Goal: Navigation & Orientation: Find specific page/section

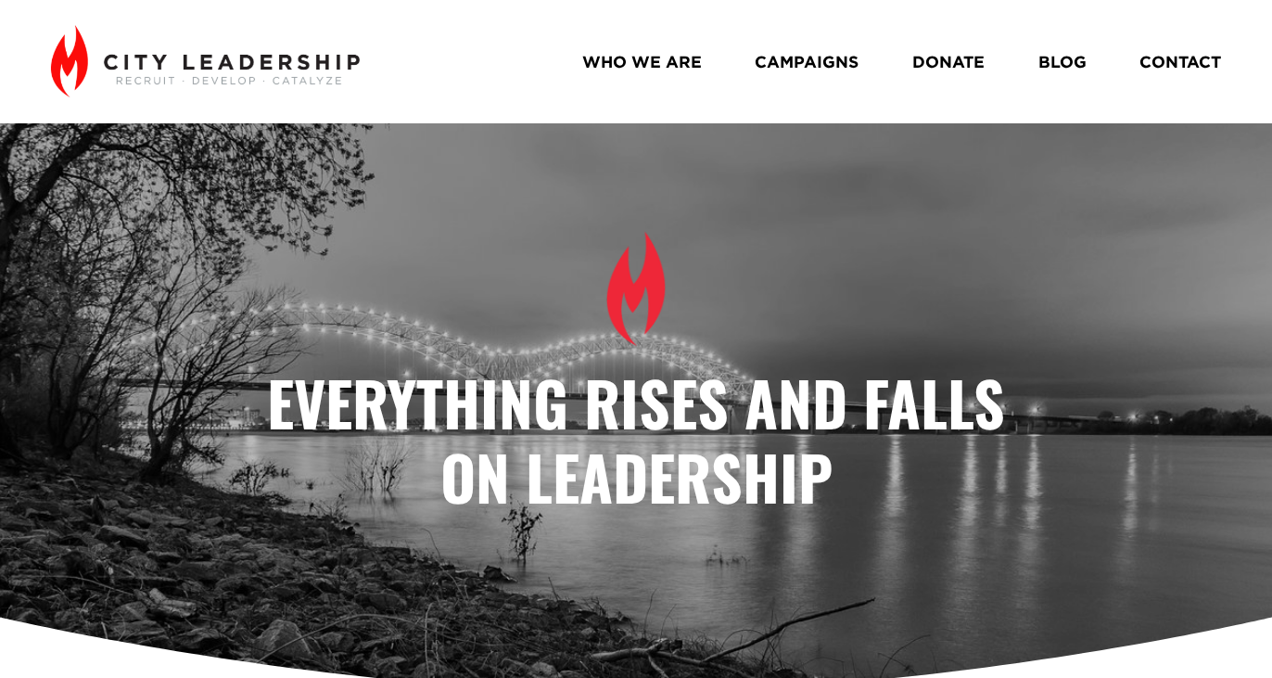
click at [674, 64] on link "WHO WE ARE" at bounding box center [642, 61] width 120 height 32
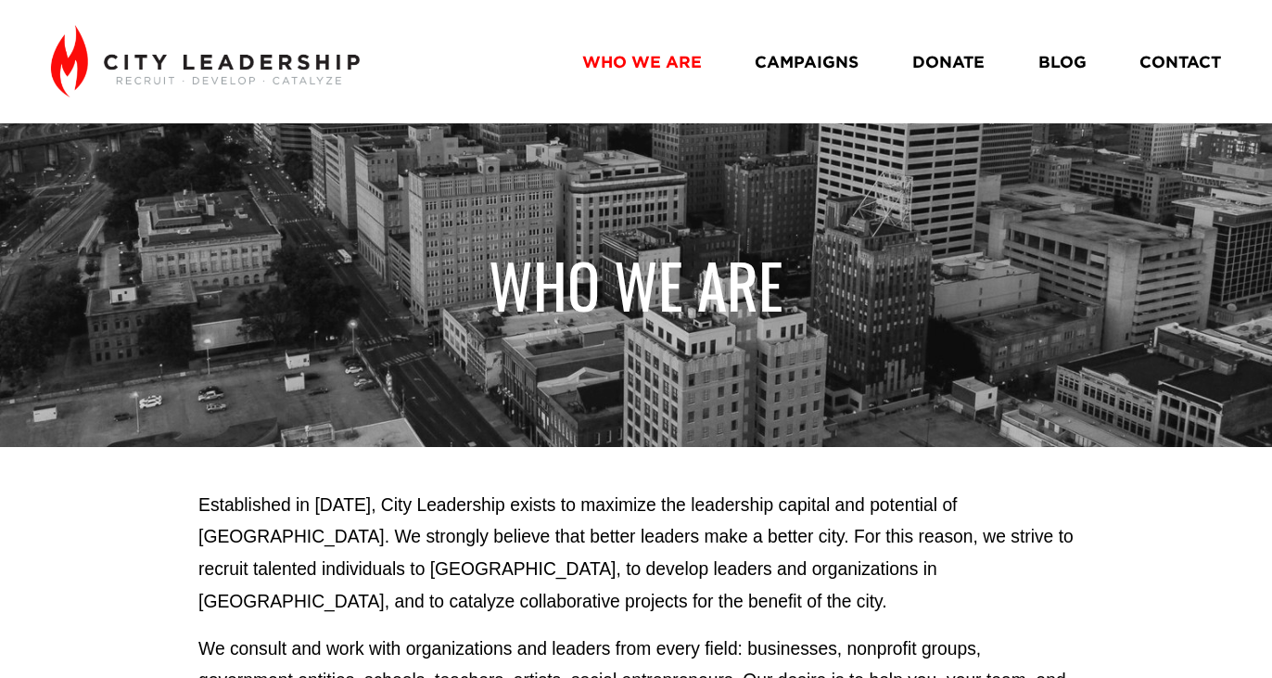
click at [1062, 64] on link "BLOG" at bounding box center [1063, 61] width 48 height 32
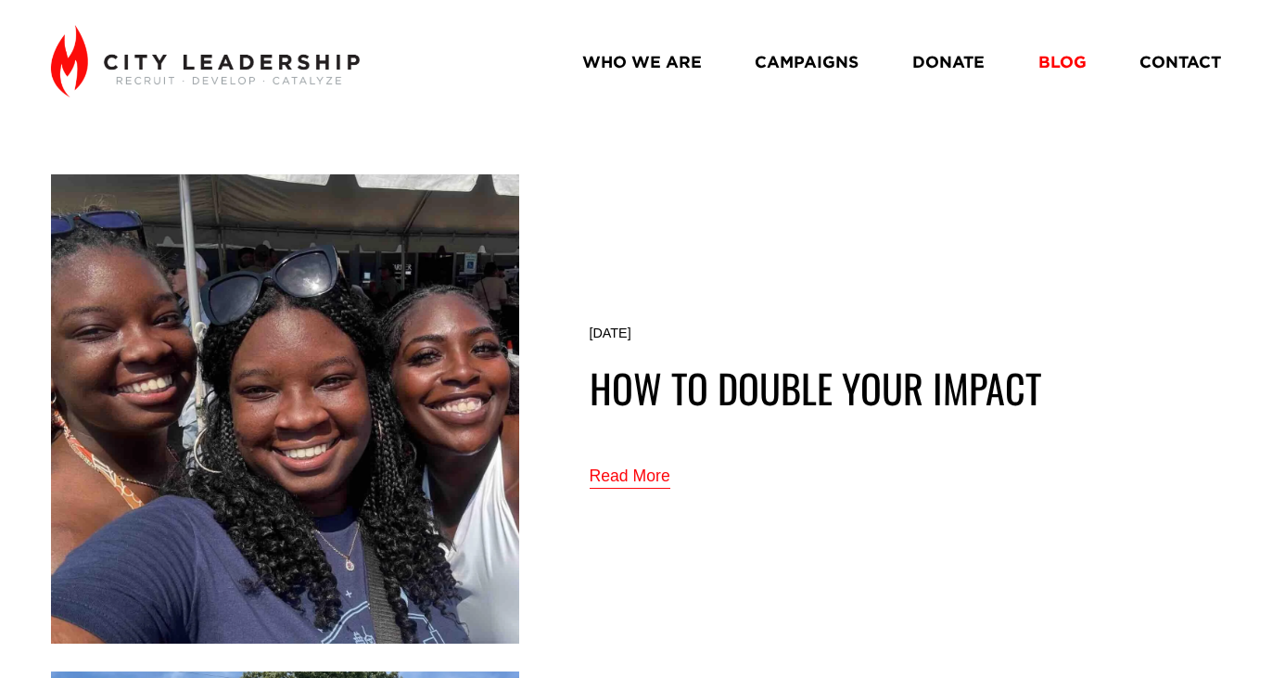
click at [796, 62] on link "CAMPAIGNS" at bounding box center [807, 61] width 104 height 32
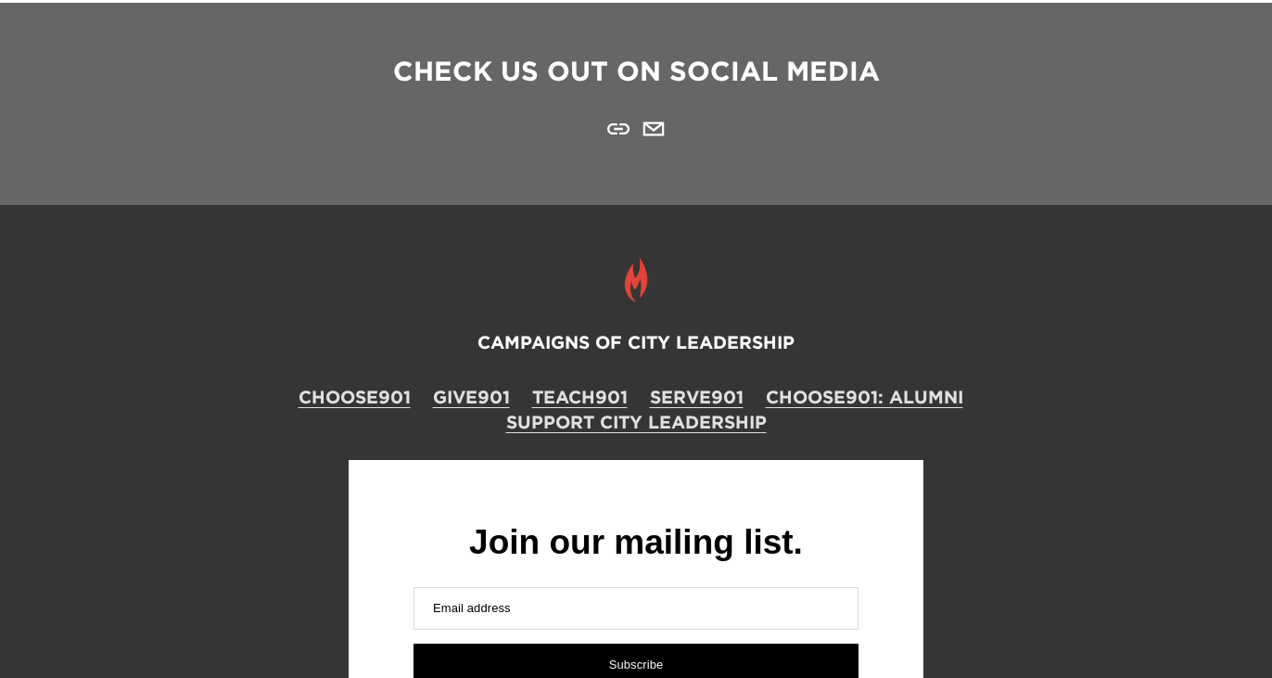
scroll to position [3658, 0]
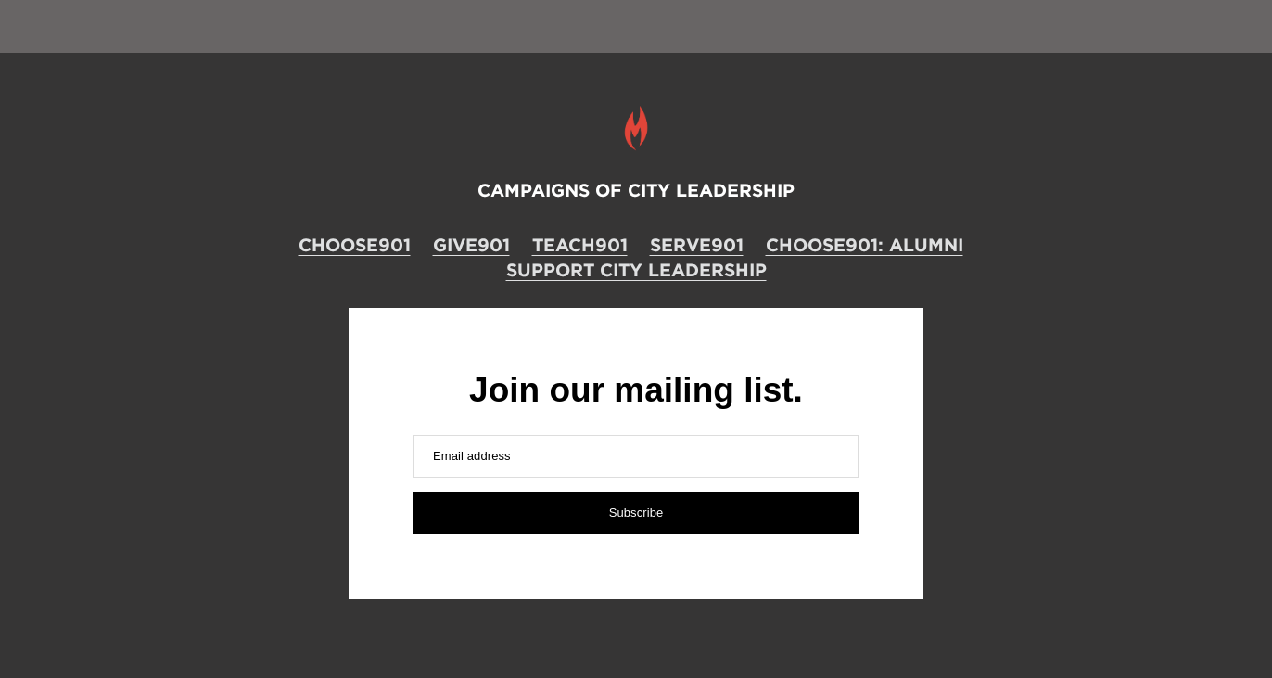
click at [364, 233] on link "CHOOSE901" at bounding box center [355, 245] width 112 height 25
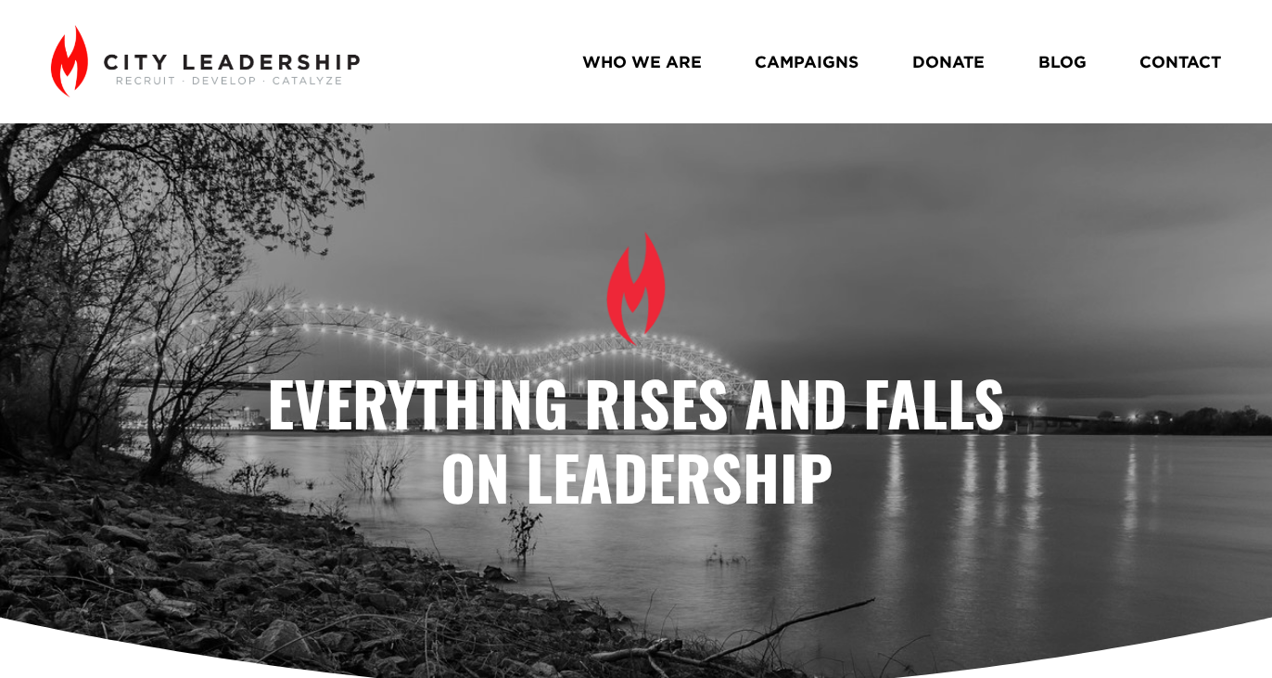
click at [678, 65] on link "WHO WE ARE" at bounding box center [642, 61] width 120 height 32
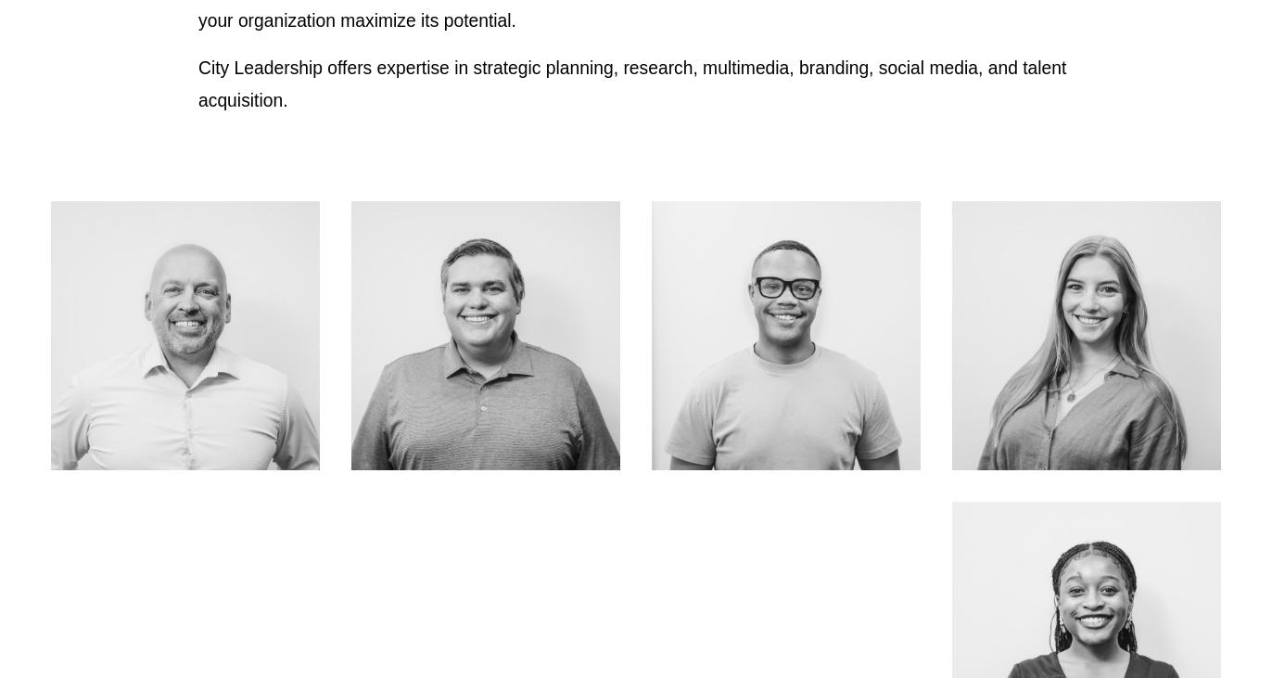
scroll to position [722, 0]
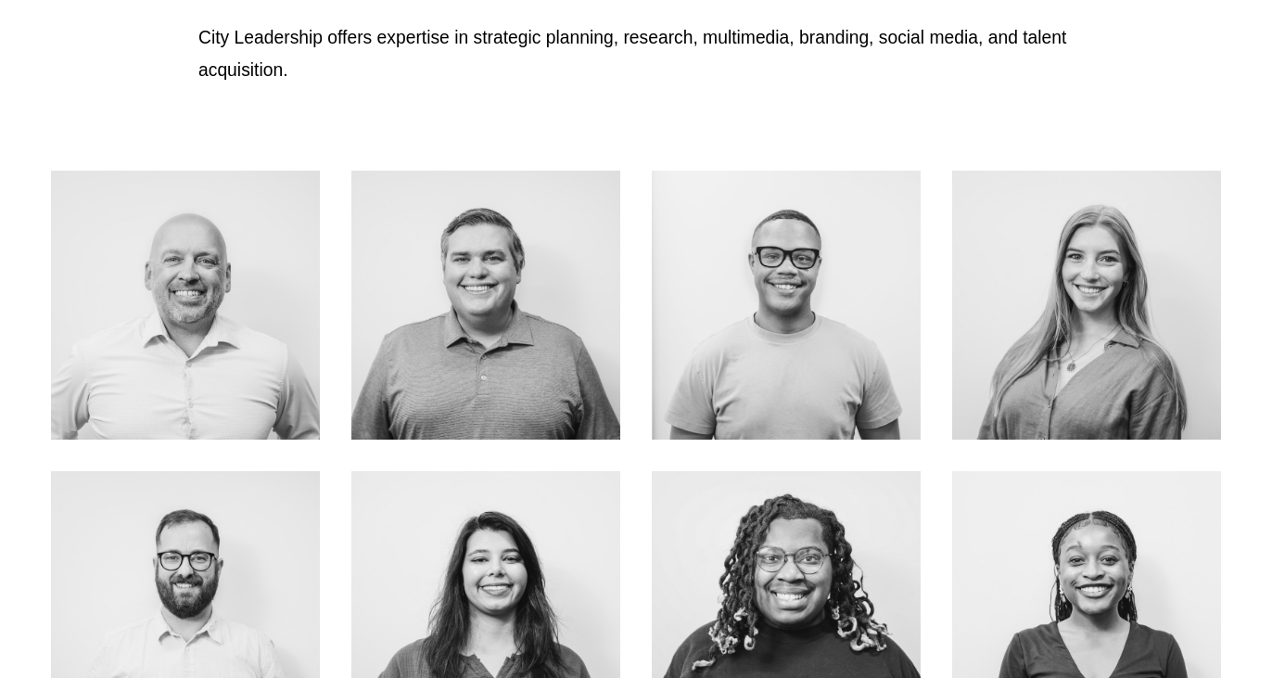
click at [202, 348] on link "About Me" at bounding box center [184, 344] width 147 height 49
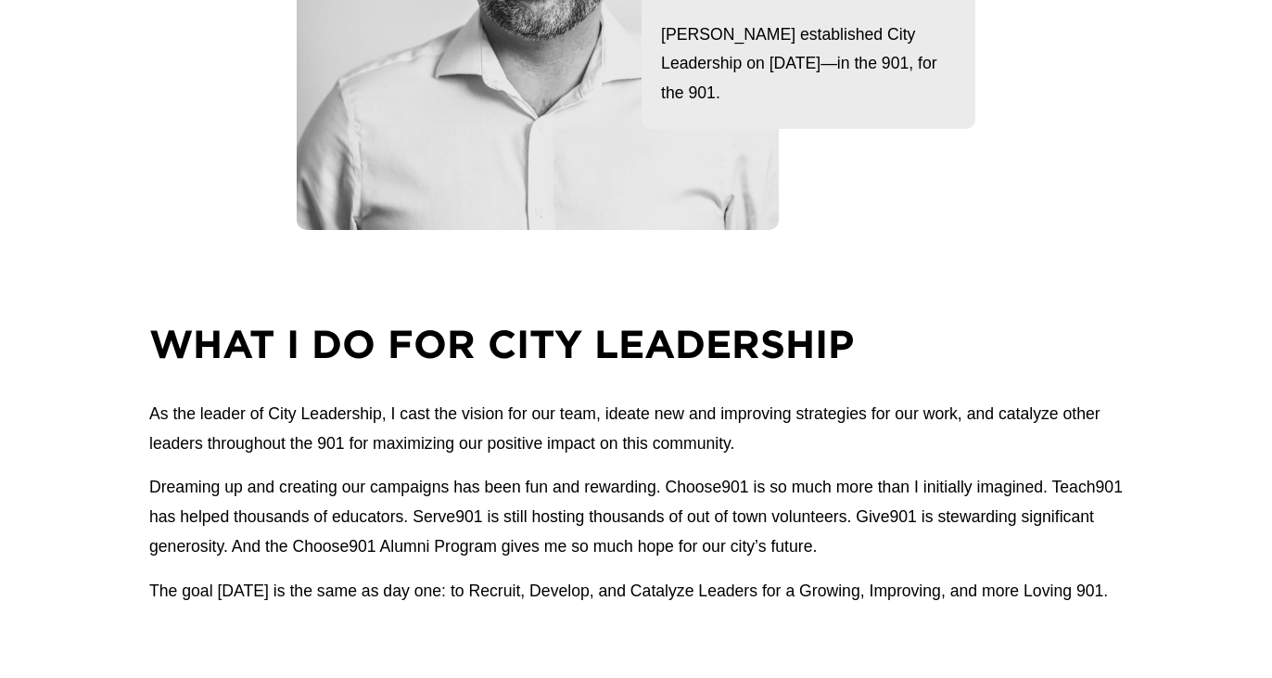
scroll to position [532, 0]
